Goal: Find specific page/section: Find specific page/section

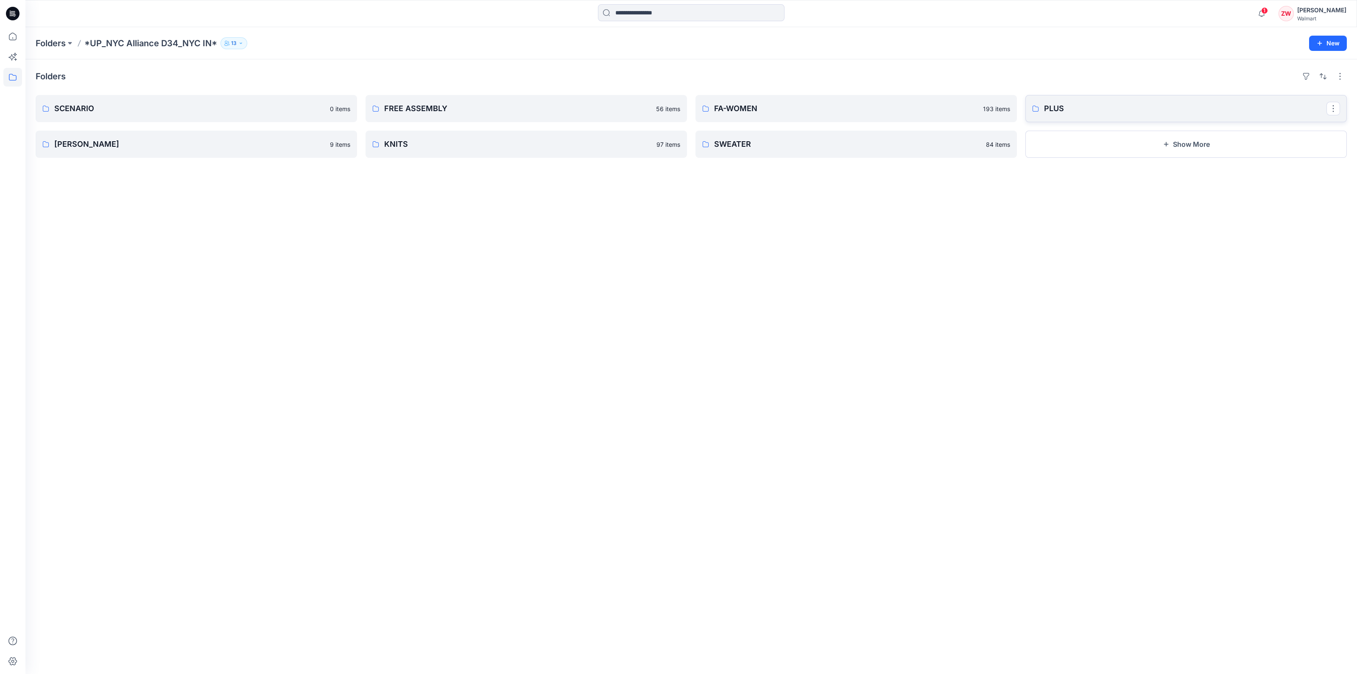
click at [1085, 115] on link "PLUS" at bounding box center [1185, 108] width 321 height 27
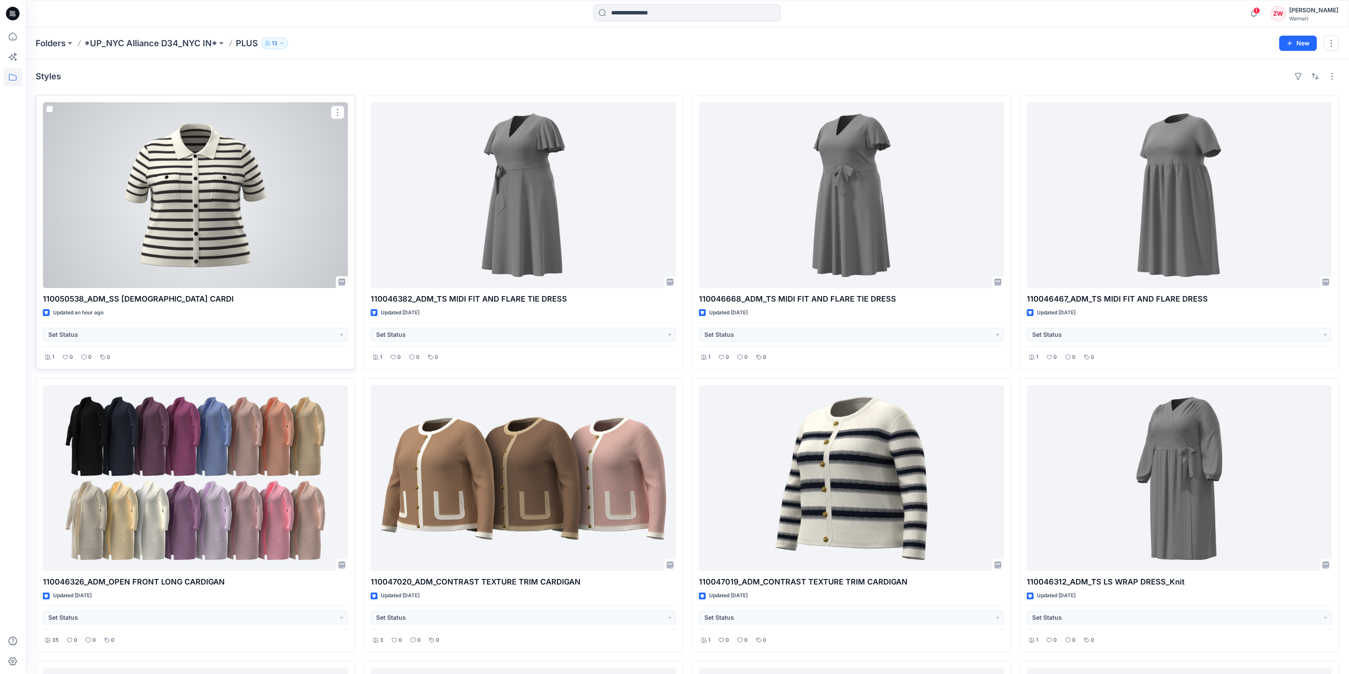
click at [188, 235] on div at bounding box center [195, 195] width 305 height 186
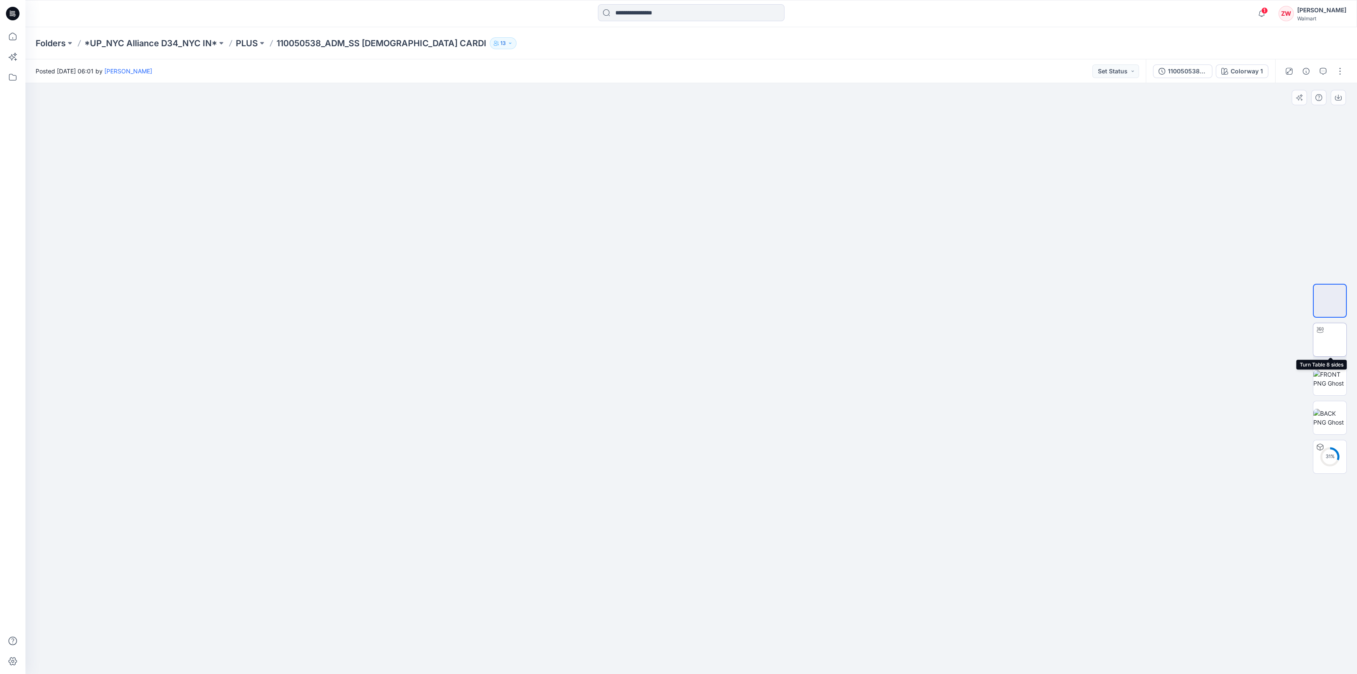
click at [1330, 340] on img at bounding box center [1330, 340] width 0 height 0
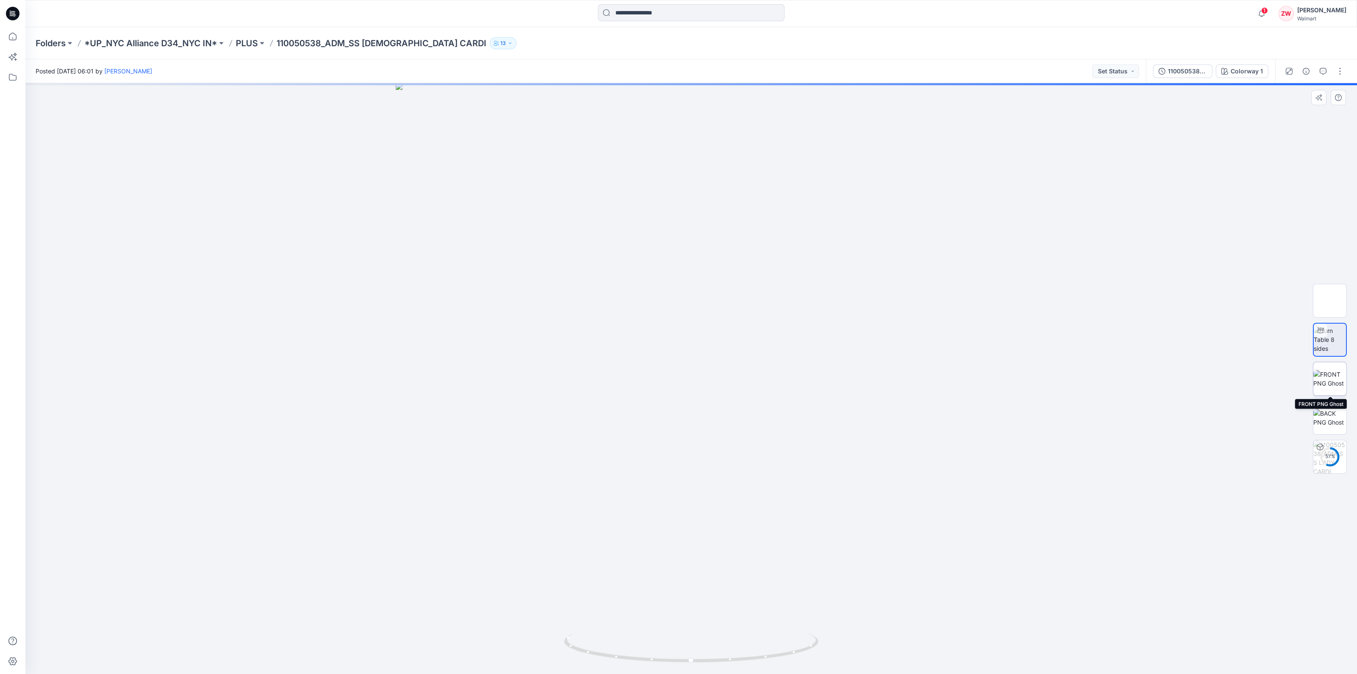
click at [1326, 376] on img at bounding box center [1329, 379] width 33 height 18
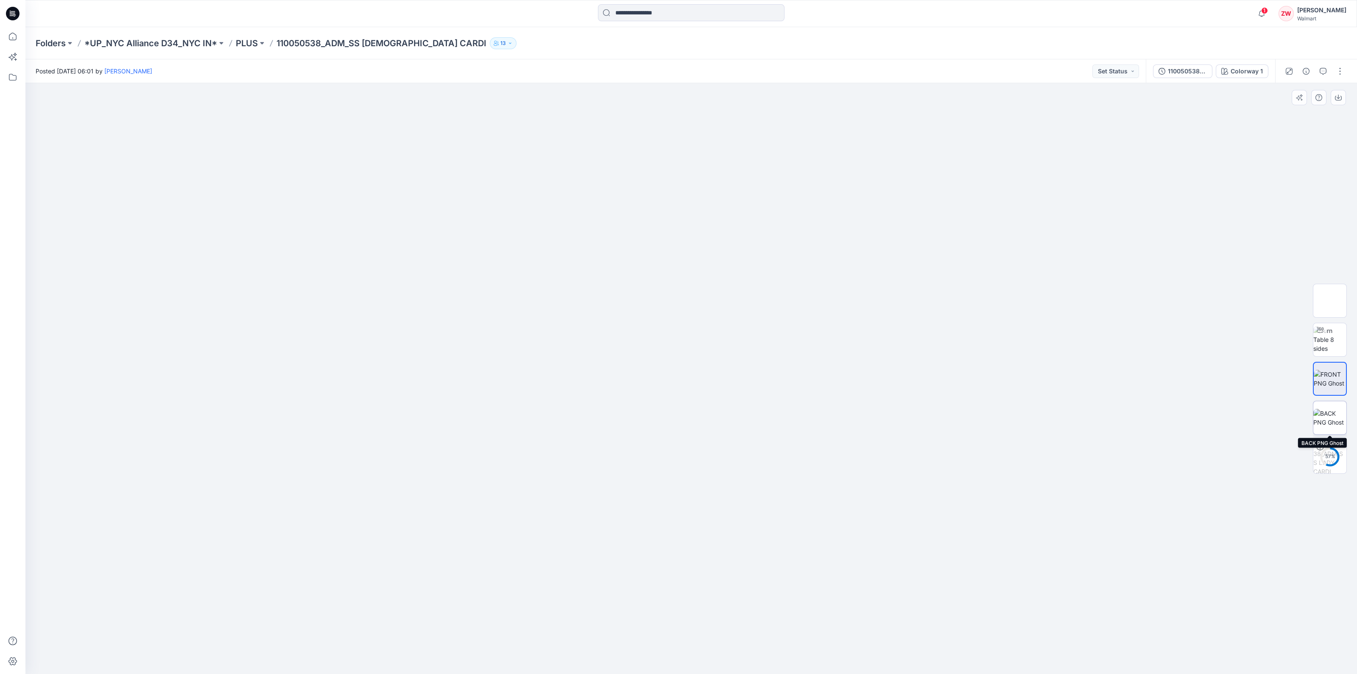
click at [1325, 409] on img at bounding box center [1329, 418] width 33 height 18
click at [1329, 382] on img at bounding box center [1329, 379] width 33 height 18
click at [1330, 301] on img at bounding box center [1330, 301] width 0 height 0
click at [1334, 334] on img at bounding box center [1329, 339] width 33 height 27
drag, startPoint x: 691, startPoint y: 661, endPoint x: 820, endPoint y: 608, distance: 139.5
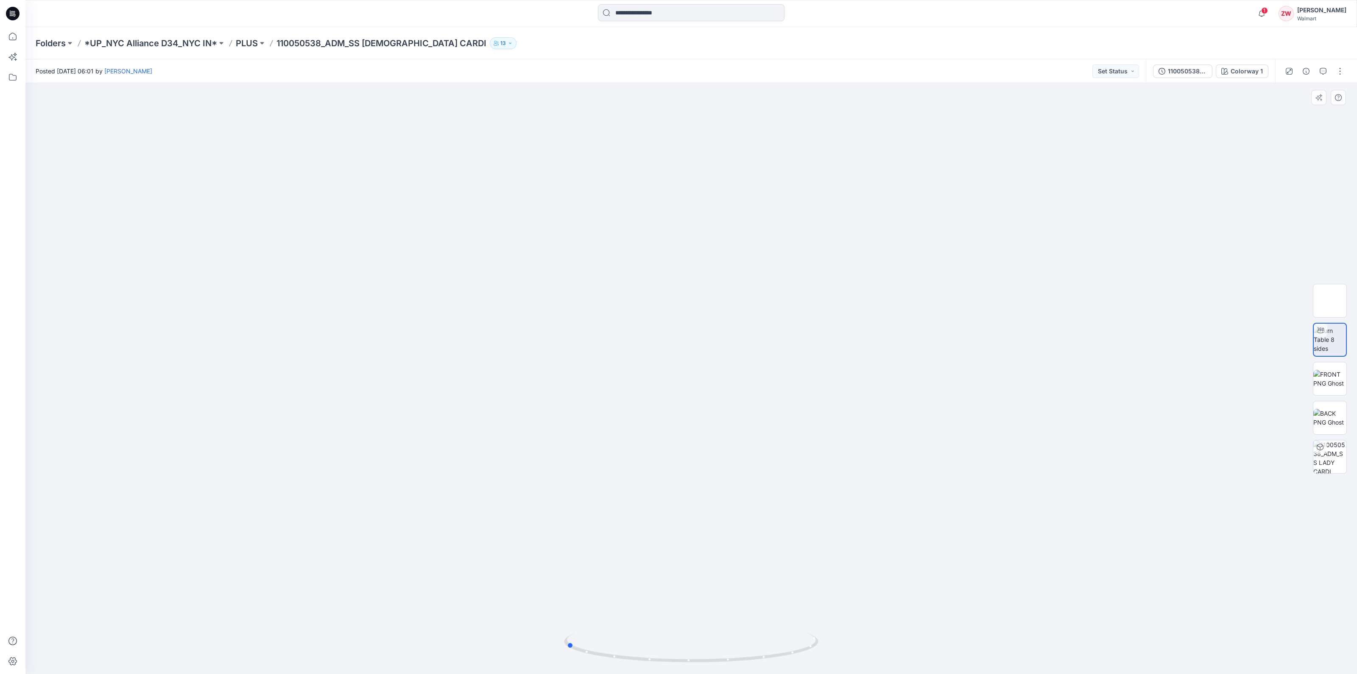
click at [820, 608] on div at bounding box center [690, 378] width 1331 height 591
click at [875, 446] on div at bounding box center [690, 378] width 1331 height 591
click at [246, 42] on p "PLUS" at bounding box center [247, 43] width 22 height 12
